Goal: Task Accomplishment & Management: Manage account settings

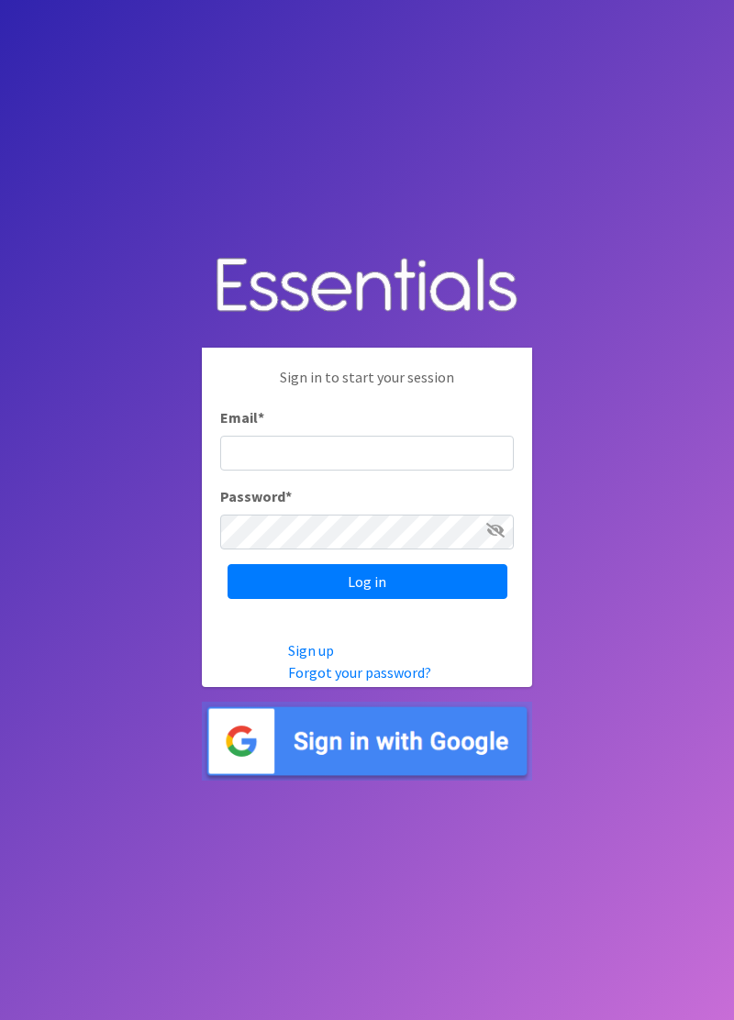
click at [420, 471] on input "Email *" at bounding box center [367, 453] width 294 height 35
type input "diaperbank.warehouse@gmail.com"
click at [227, 564] on input "Log in" at bounding box center [367, 581] width 280 height 35
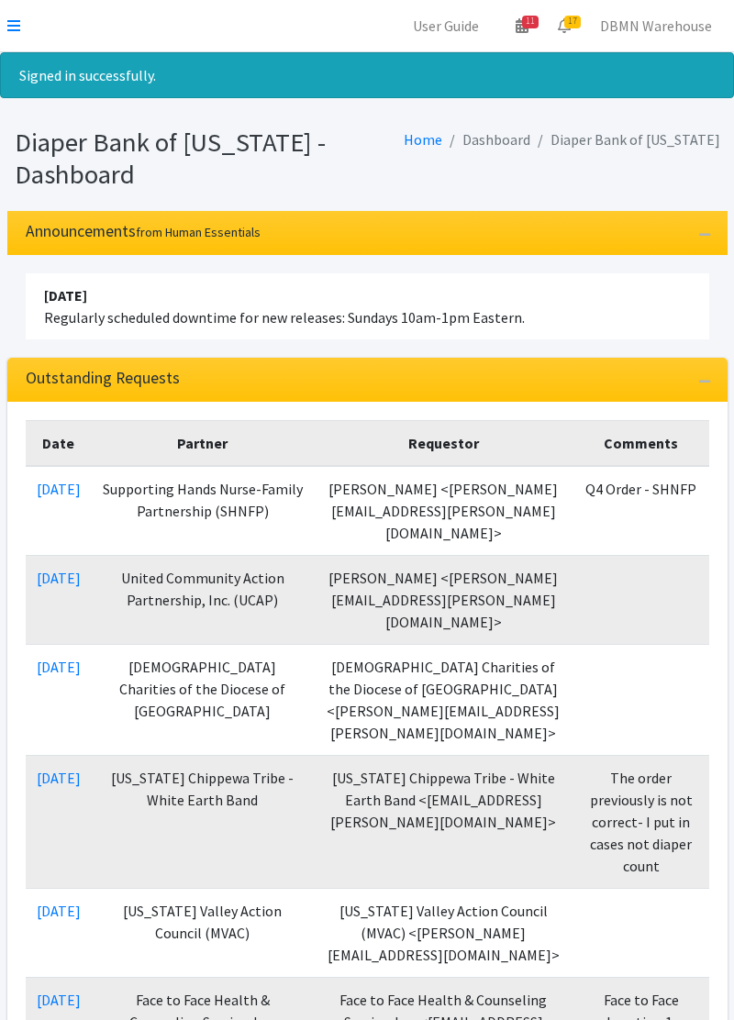
click at [18, 19] on icon at bounding box center [13, 25] width 13 height 15
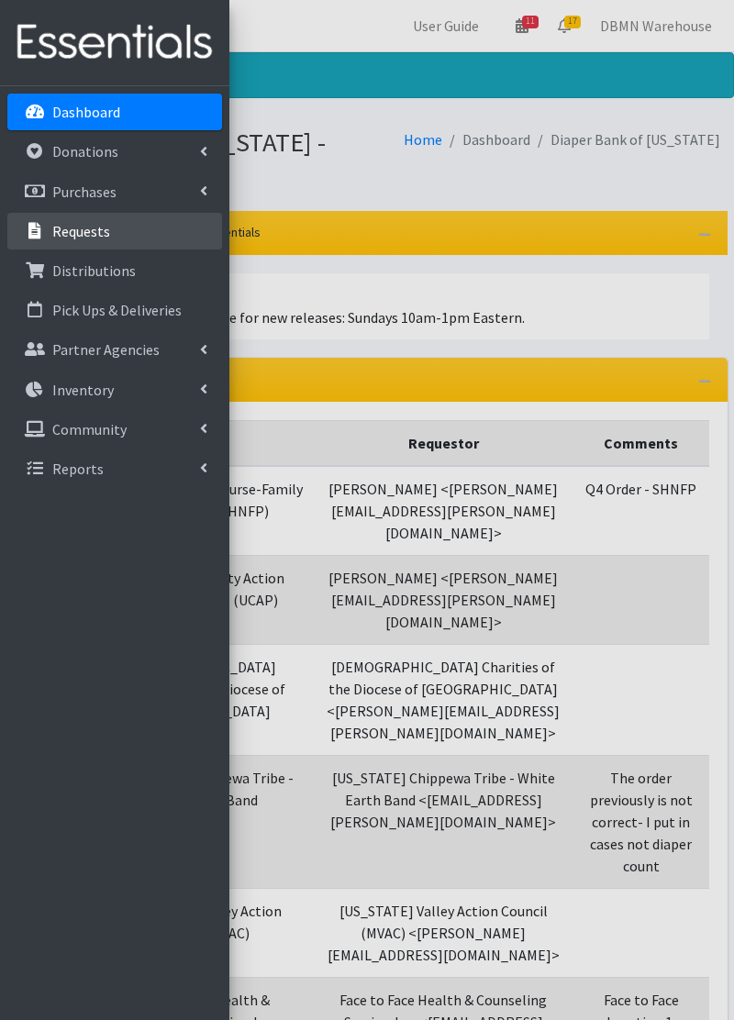
click at [97, 222] on p "Requests" at bounding box center [81, 231] width 58 height 18
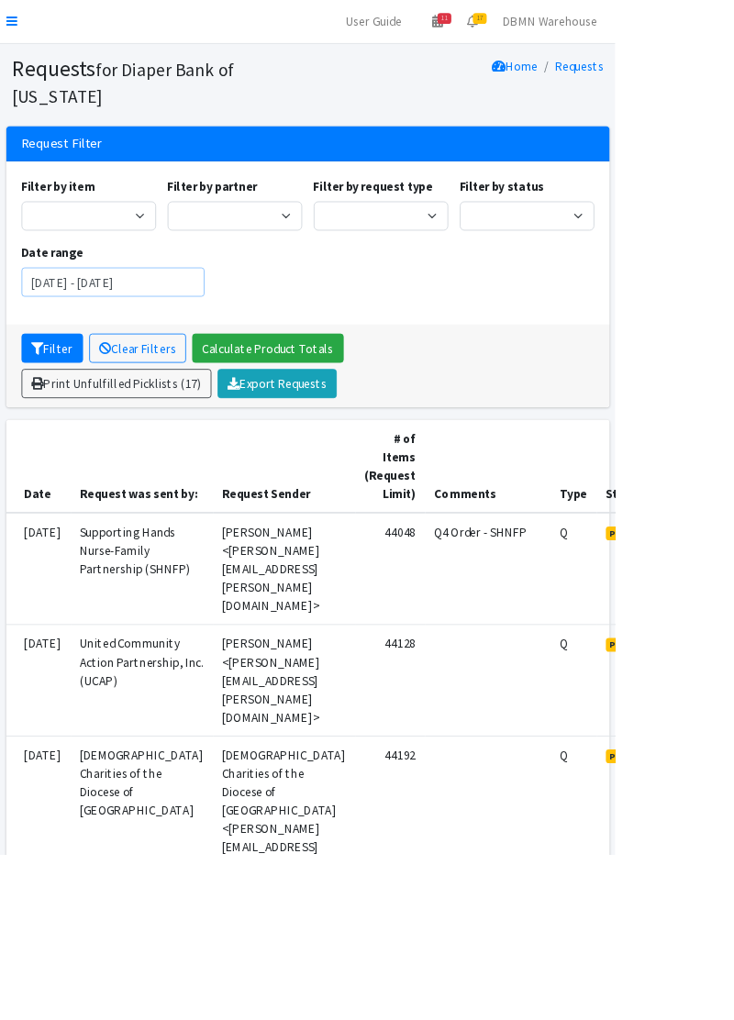
click at [230, 322] on input "[DATE] - [DATE]" at bounding box center [135, 336] width 218 height 35
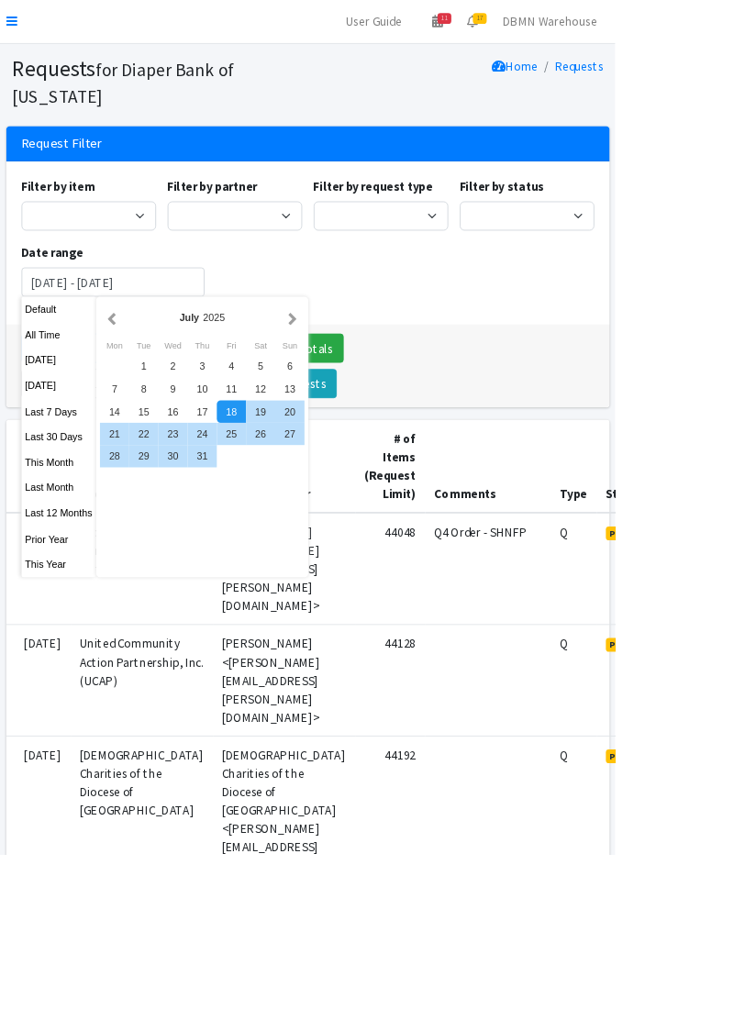
click at [86, 549] on button "This Month" at bounding box center [71, 551] width 90 height 27
type input "[DATE] - [DATE]"
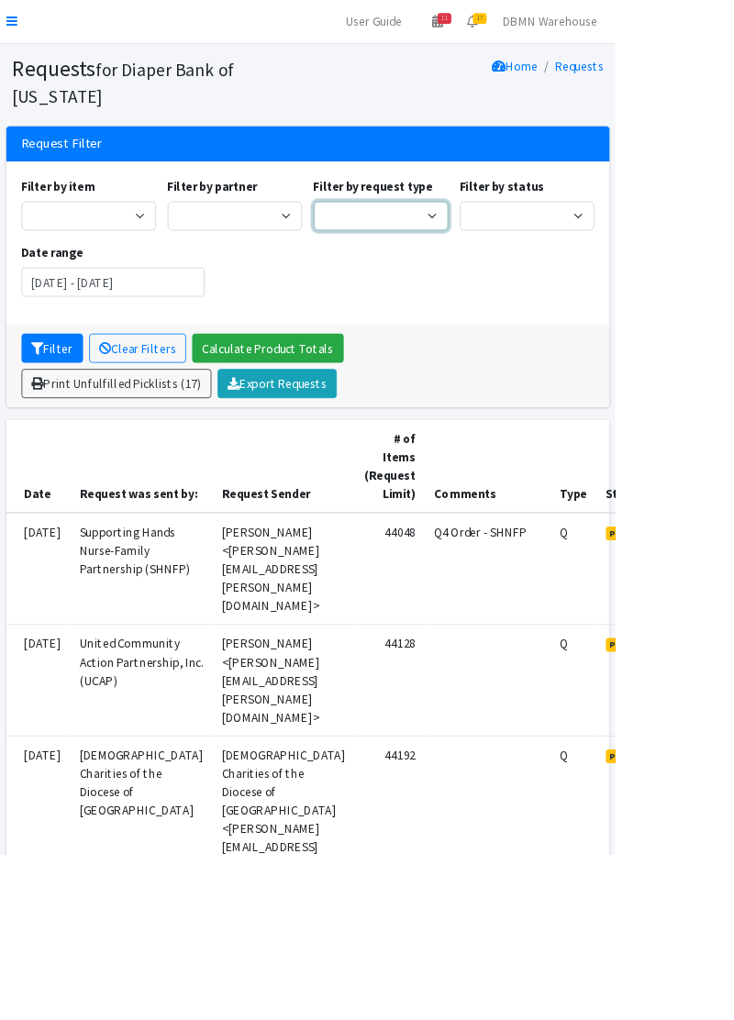
click at [498, 254] on select "Quantity Individual Child" at bounding box center [454, 257] width 161 height 35
click at [611, 349] on div "Filter by item Kids (Newborn) Kids (Preemie) Kids Pull-Ups (2T-3T) Kids Pull-Up…" at bounding box center [366, 290] width 697 height 158
click at [682, 245] on select "Pending Started Fulfilled Discarded" at bounding box center [629, 257] width 161 height 35
click at [449, 326] on div "Filter by item Kids (Newborn) Kids (Preemie) Kids Pull-Ups (2T-3T) Kids Pull-Up…" at bounding box center [366, 290] width 697 height 158
click at [331, 265] on select "360 Communities _ABC_Partner_Agency Agate Housing & Services, Inc. Al-Maa'uun A…" at bounding box center [280, 257] width 161 height 35
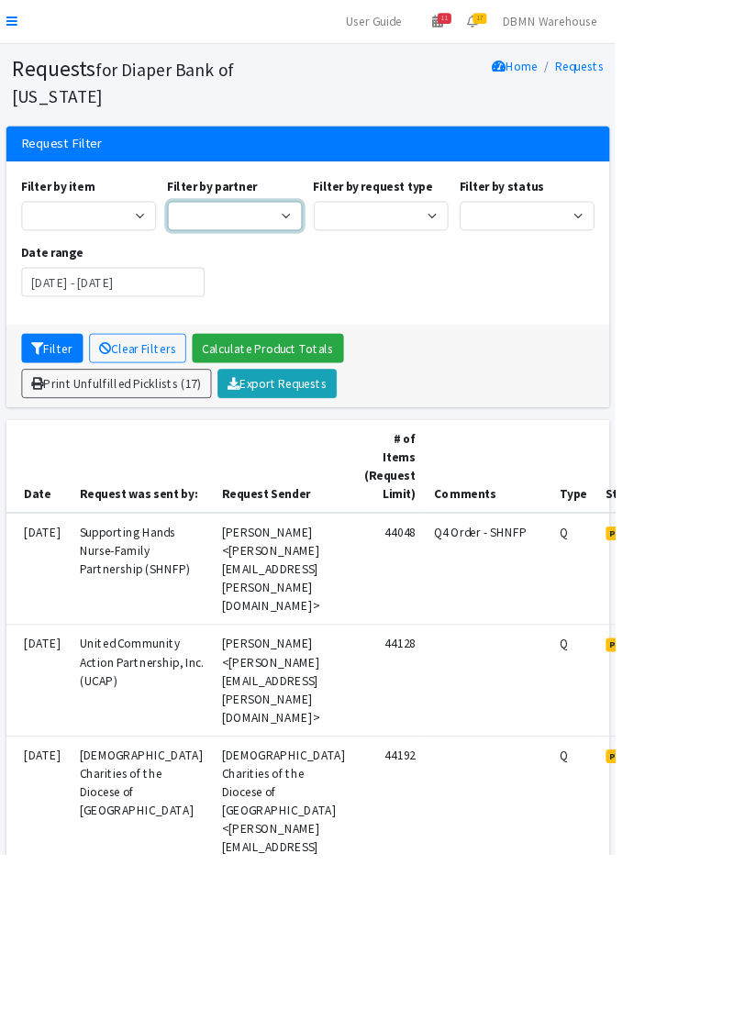
select select "5582"
click at [200, 240] on select "360 Communities _ABC_Partner_Agency Agate Housing & Services, Inc. Al-Maa'uun A…" at bounding box center [280, 257] width 161 height 35
click at [203, 335] on input "[DATE] - [DATE]" at bounding box center [135, 336] width 218 height 35
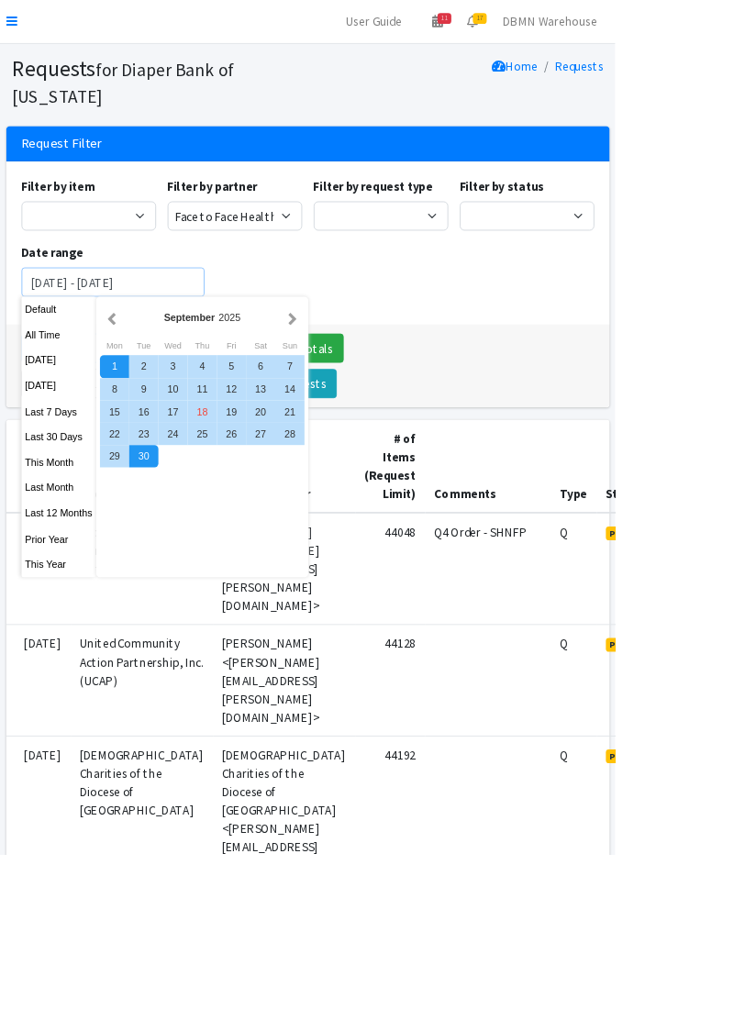
click at [26, 398] on button "Filter" at bounding box center [62, 415] width 73 height 35
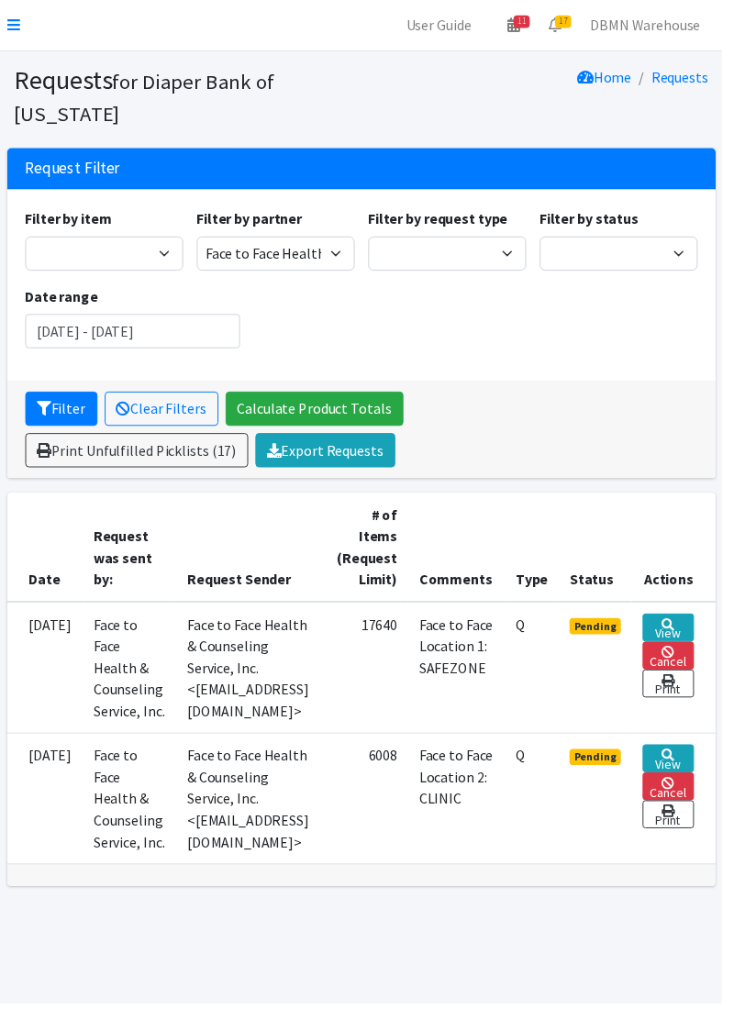
click at [311, 820] on td "Face to Face Health & Counseling Service, Inc. <[EMAIL_ADDRESS][DOMAIN_NAME]>" at bounding box center [254, 812] width 150 height 133
click at [703, 842] on link "Print" at bounding box center [679, 828] width 52 height 28
click at [703, 699] on link "Print" at bounding box center [679, 695] width 52 height 28
click at [162, 262] on select "Kids (Newborn) Kids (Preemie) Kids Pull-Ups (2T-3T) Kids Pull-Ups (3T-4T) Kids …" at bounding box center [106, 257] width 161 height 35
click at [168, 260] on select "Kids (Newborn) Kids (Preemie) Kids Pull-Ups (2T-3T) Kids Pull-Ups (3T-4T) Kids …" at bounding box center [106, 257] width 161 height 35
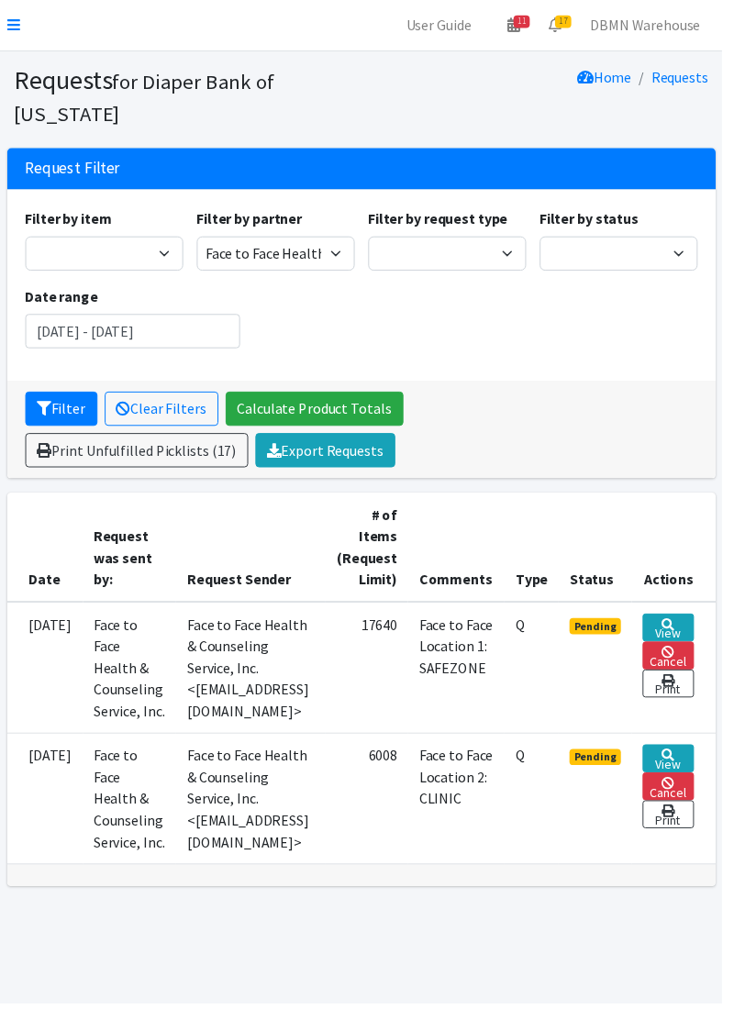
click at [459, 336] on div "Filter by item Kids (Newborn) Kids (Preemie) Kids Pull-Ups (2T-3T) Kids Pull-Up…" at bounding box center [366, 290] width 697 height 158
click at [207, 467] on link "Print Unfulfilled Picklists (17)" at bounding box center [139, 457] width 227 height 35
click at [701, 700] on link "Print" at bounding box center [679, 695] width 52 height 28
click at [703, 842] on link "Print" at bounding box center [679, 828] width 52 height 28
